Goal: Task Accomplishment & Management: Complete application form

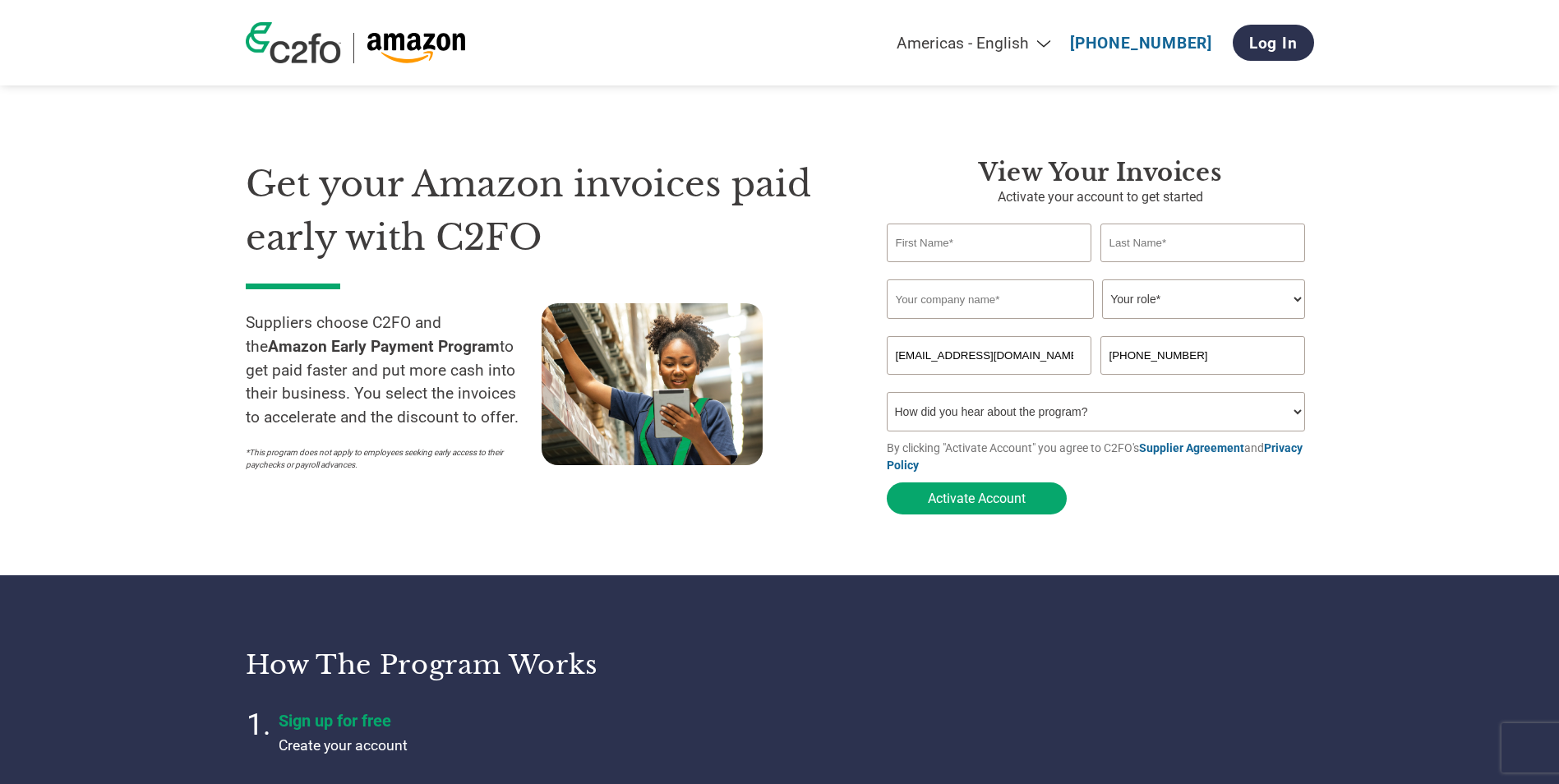
click at [948, 248] on input "text" at bounding box center [989, 242] width 205 height 39
type input "[PERSON_NAME]"
type input "[DEMOGRAPHIC_DATA]"
type input "Smiffys II"
click at [1150, 295] on select "Your role* CFO Controller Credit Manager Finance Director Treasurer CEO Preside…" at bounding box center [1204, 299] width 203 height 40
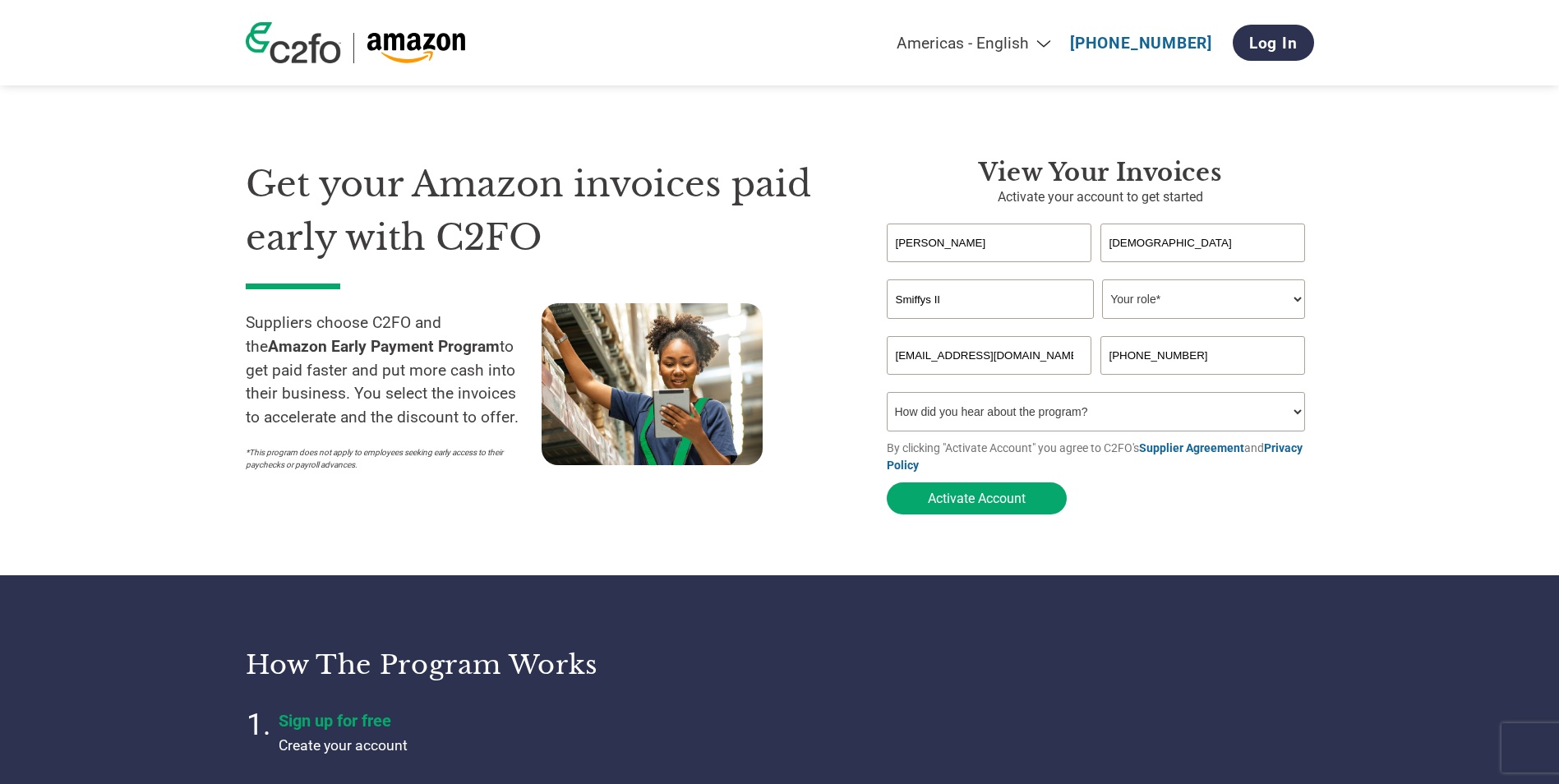
select select "CFO"
click at [1103, 281] on select "Your role* CFO Controller Credit Manager Finance Director Treasurer CEO Preside…" at bounding box center [1204, 299] width 203 height 40
click at [1134, 359] on input "[PHONE_NUMBER]" at bounding box center [1203, 355] width 205 height 39
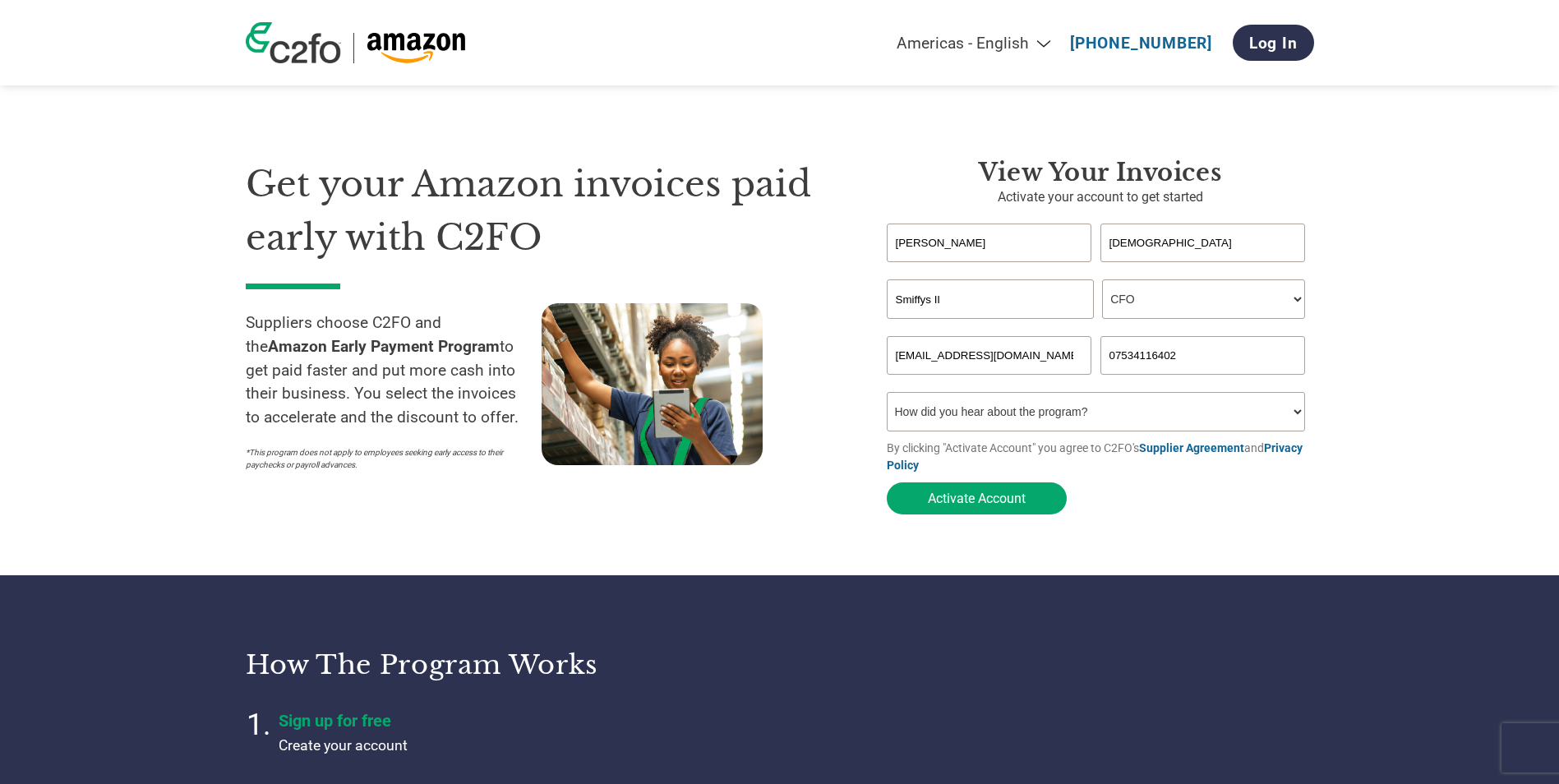
type input "07534116402"
click at [984, 413] on select "How did you hear about the program? Received a letter Email Social Media Online…" at bounding box center [1096, 412] width 419 height 40
select select "Other"
click at [887, 397] on select "How did you hear about the program? Received a letter Email Social Media Online…" at bounding box center [1096, 412] width 419 height 40
click at [991, 503] on button "Activate Account" at bounding box center [976, 498] width 180 height 32
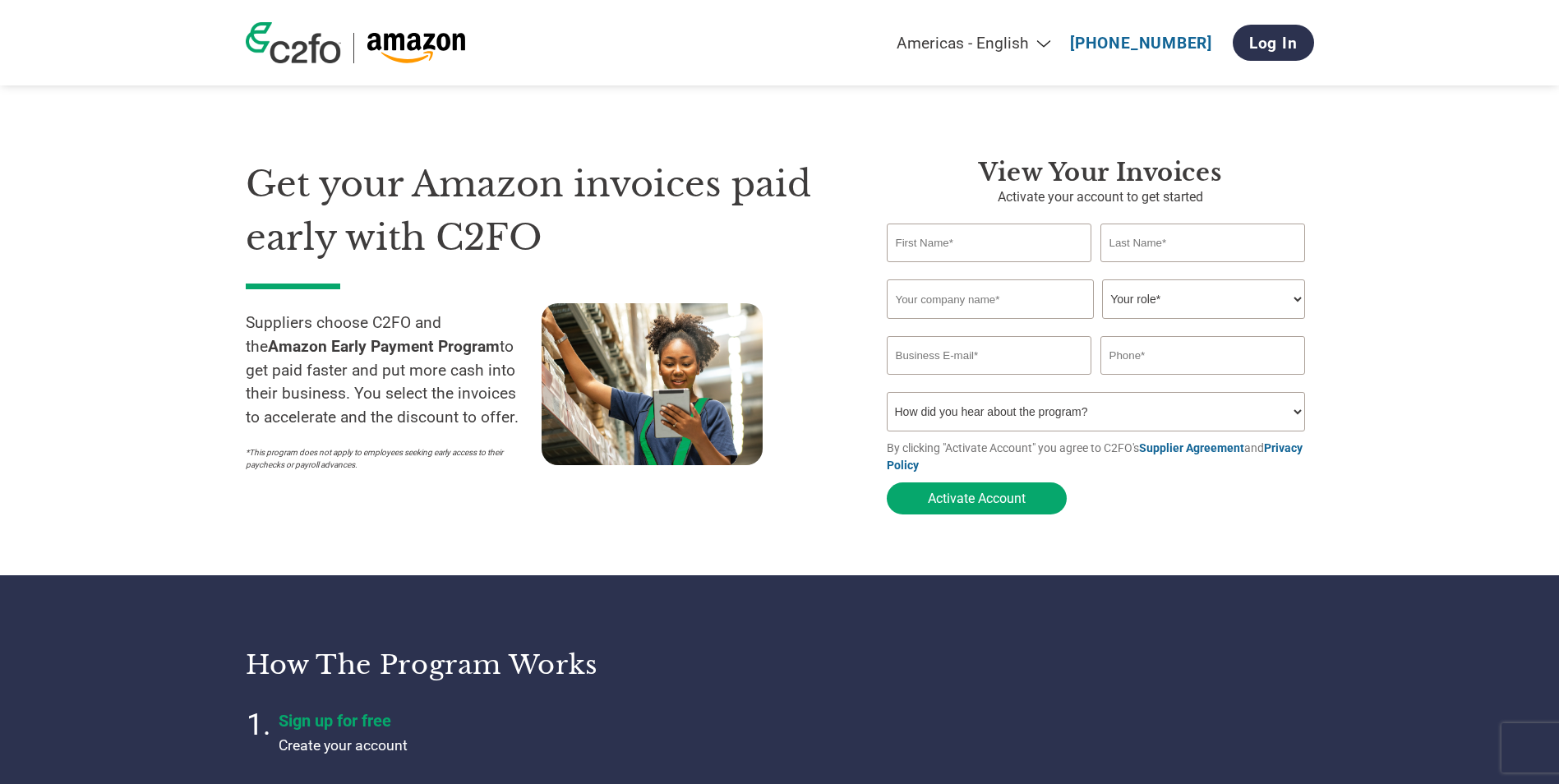
type input "[EMAIL_ADDRESS][DOMAIN_NAME]"
type input "[PHONE_NUMBER]"
